Goal: Find specific page/section: Find specific page/section

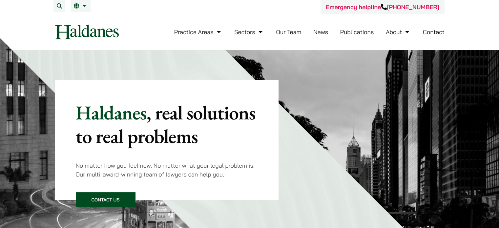
click at [291, 32] on link "Our Team" at bounding box center [288, 32] width 25 height 8
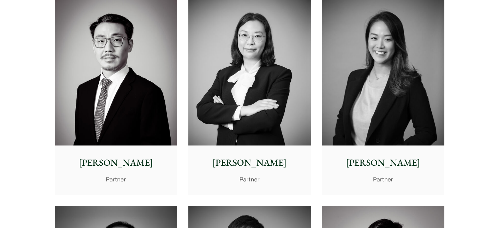
scroll to position [1049, 0]
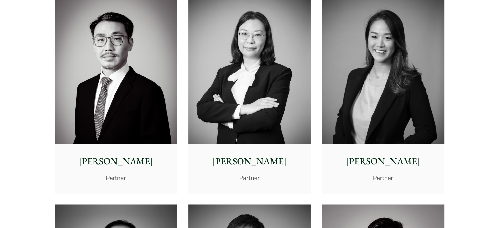
click at [382, 175] on p "Partner" at bounding box center [383, 177] width 112 height 9
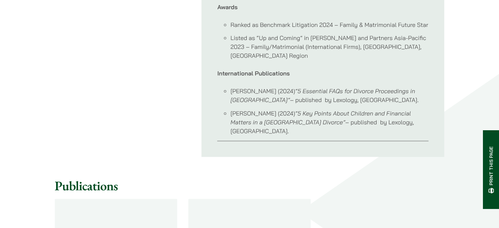
scroll to position [721, 0]
